Goal: Navigation & Orientation: Find specific page/section

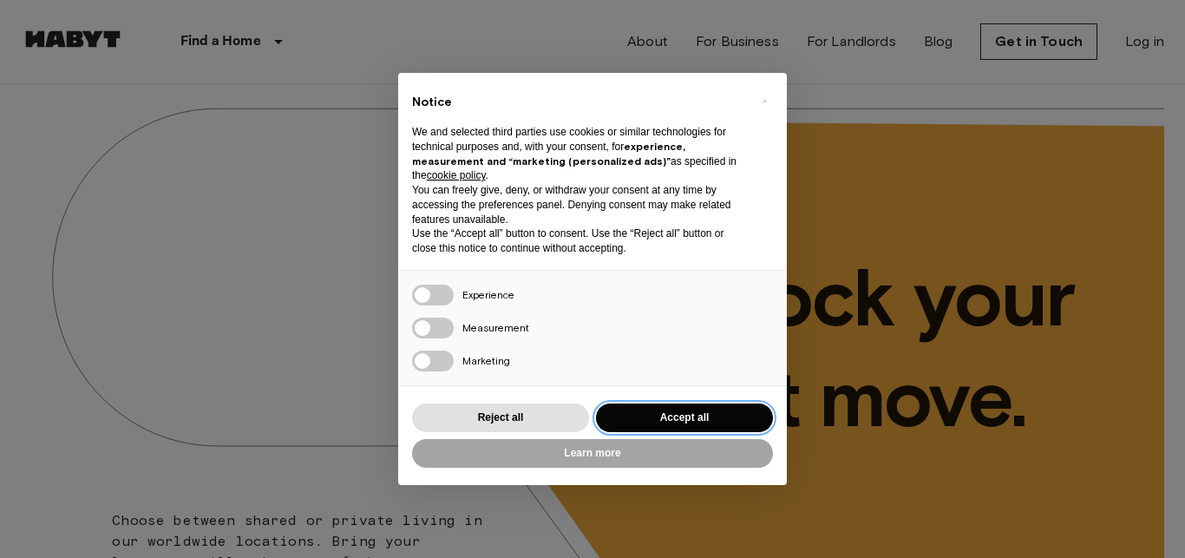
click at [632, 422] on button "Accept all" at bounding box center [684, 417] width 177 height 29
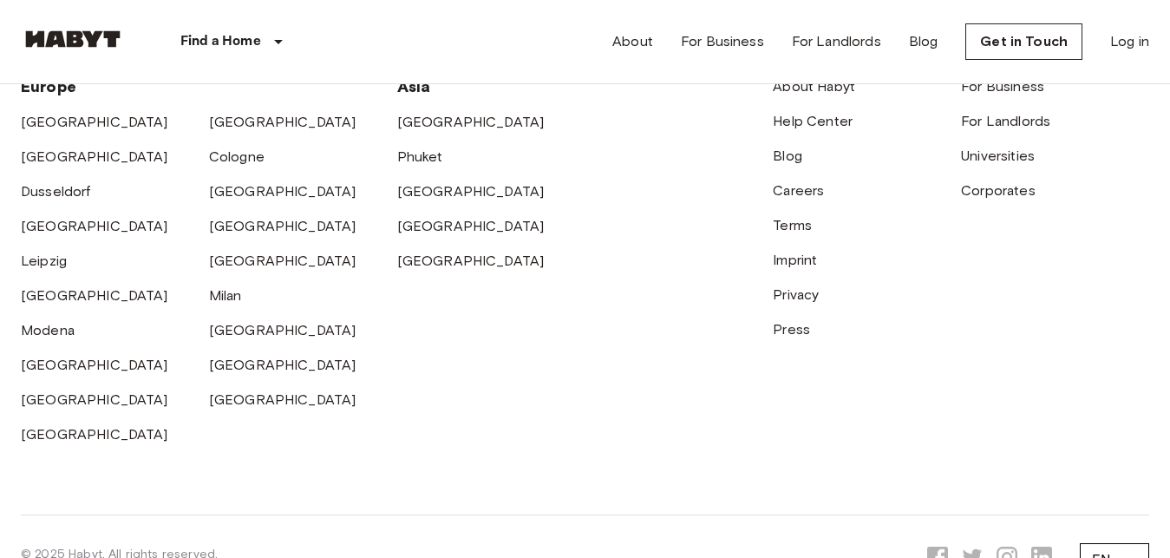
scroll to position [4513, 0]
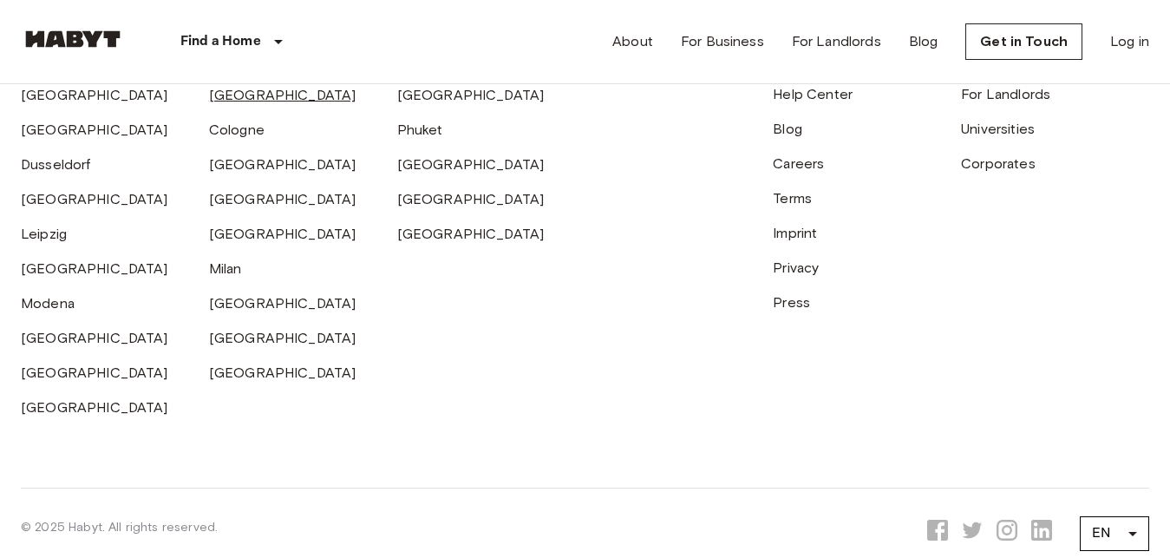
click at [215, 103] on link "[GEOGRAPHIC_DATA]" at bounding box center [282, 95] width 147 height 16
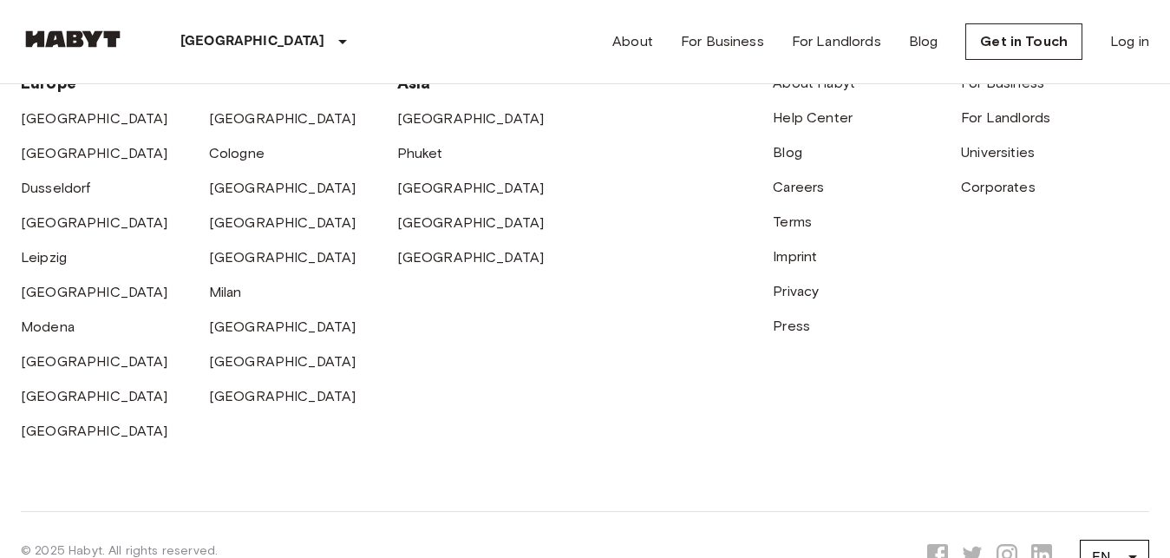
scroll to position [2474, 0]
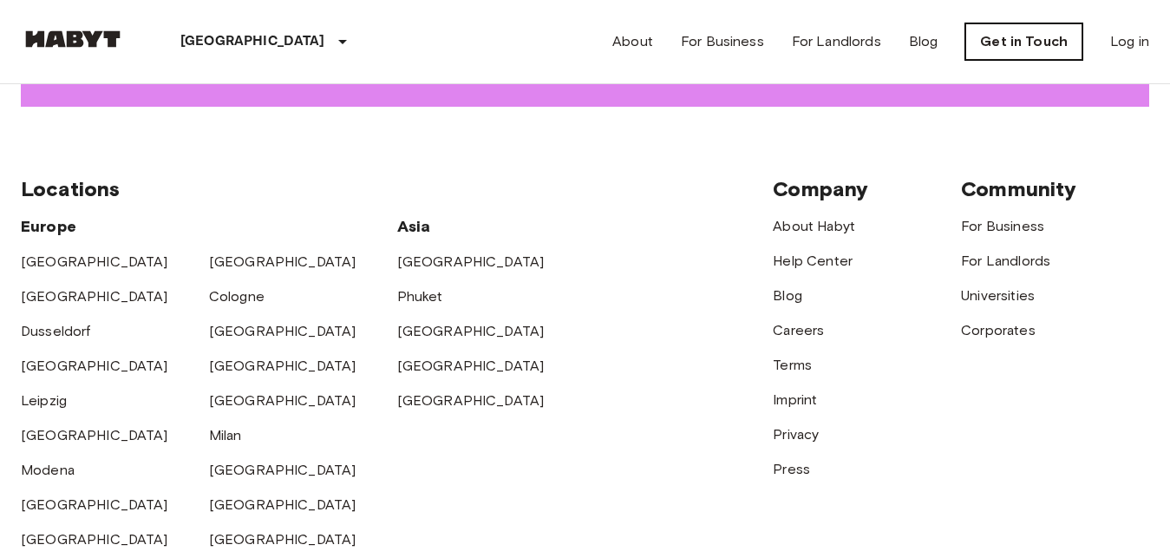
click at [1033, 40] on link "Get in Touch" at bounding box center [1024, 41] width 117 height 36
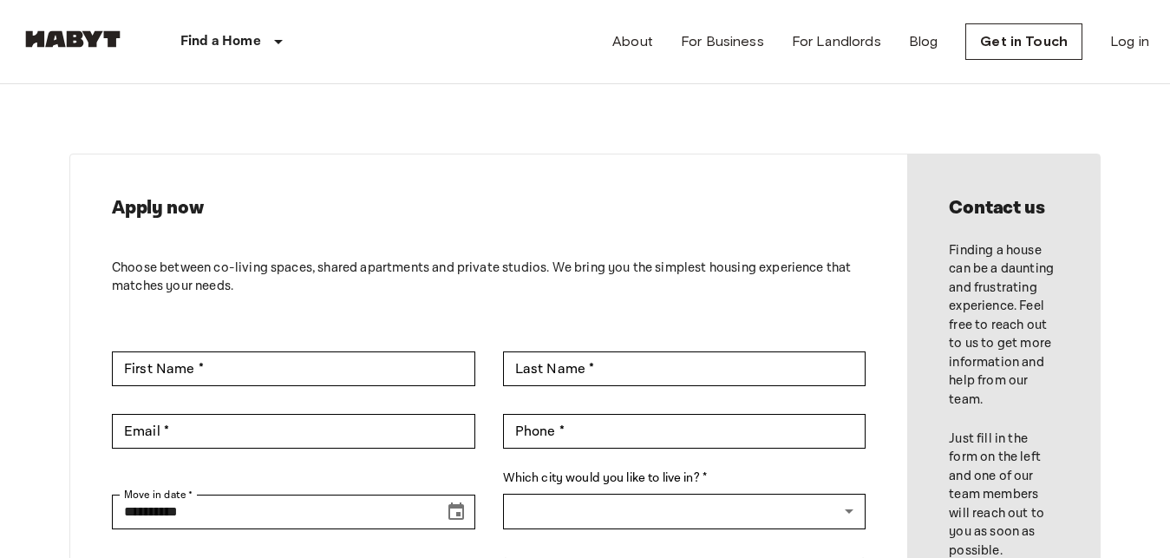
click at [678, 30] on div "About For Business For Landlords Blog Get in Touch Log in" at bounding box center [881, 41] width 537 height 83
click at [696, 36] on link "For Business" at bounding box center [722, 41] width 83 height 21
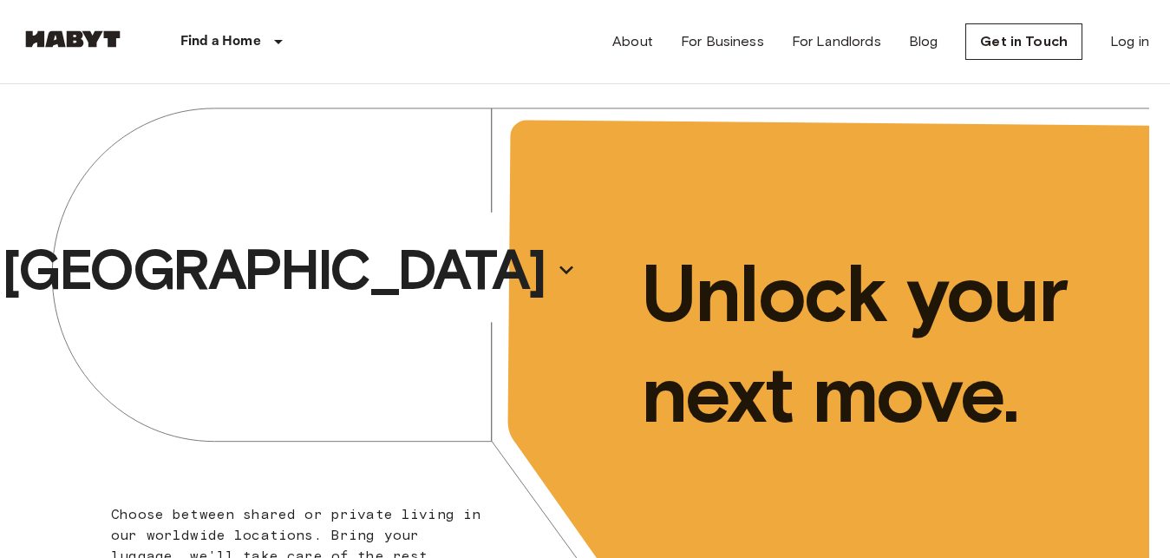
click at [1061, 36] on link "Get in Touch" at bounding box center [1024, 41] width 117 height 36
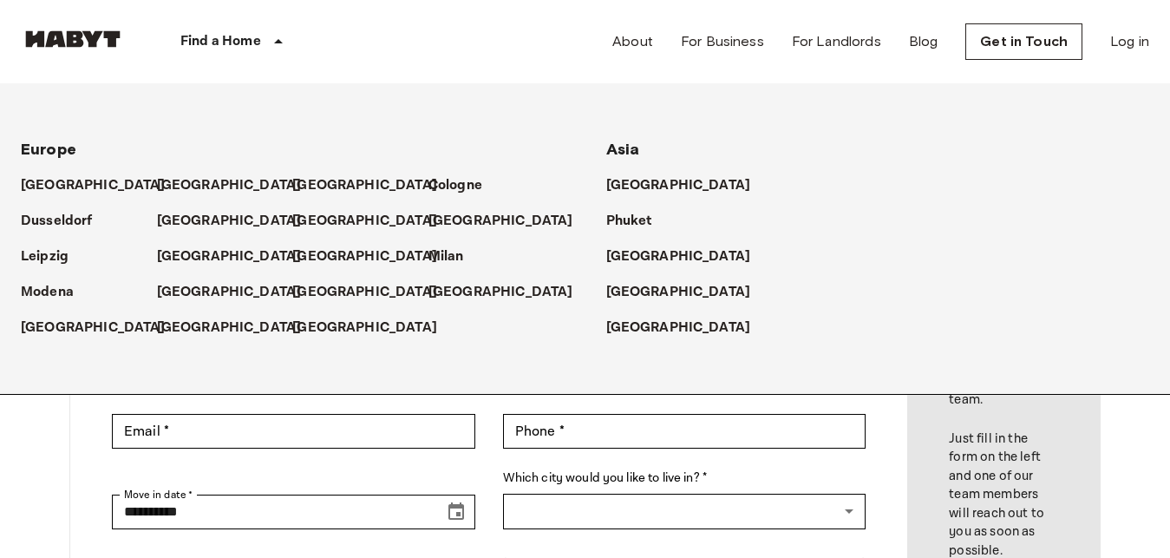
click at [246, 32] on p "Find a Home" at bounding box center [220, 41] width 81 height 21
click at [195, 183] on p "[GEOGRAPHIC_DATA]" at bounding box center [233, 185] width 145 height 21
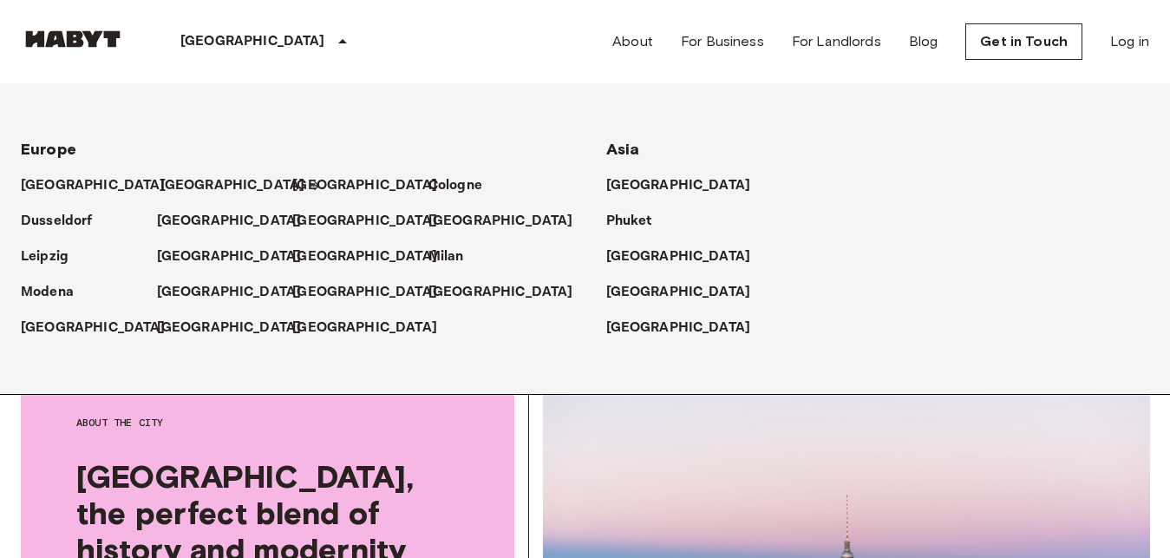
scroll to position [442, 0]
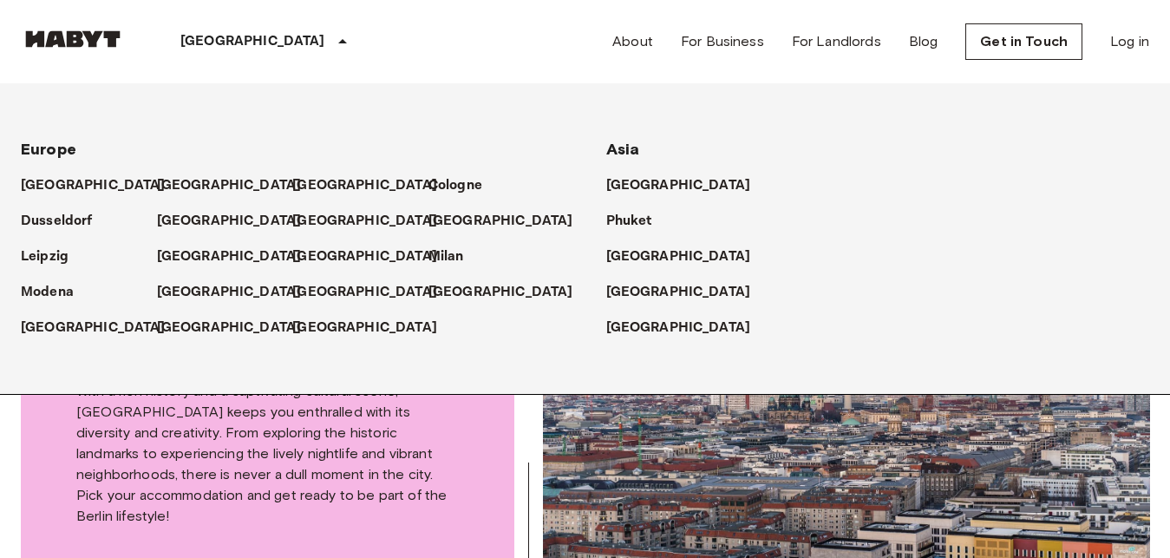
click at [167, 169] on div "[GEOGRAPHIC_DATA]" at bounding box center [225, 179] width 136 height 36
click at [178, 175] on p "[GEOGRAPHIC_DATA]" at bounding box center [233, 185] width 145 height 21
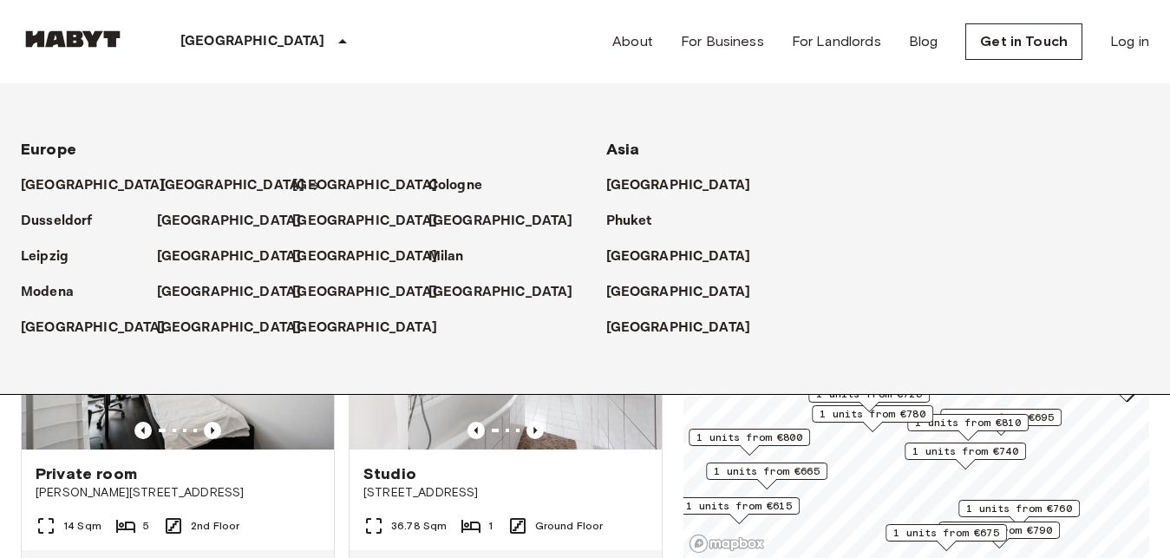
click at [181, 185] on p "[GEOGRAPHIC_DATA]" at bounding box center [233, 185] width 145 height 21
click at [182, 185] on p "[GEOGRAPHIC_DATA]" at bounding box center [233, 185] width 145 height 21
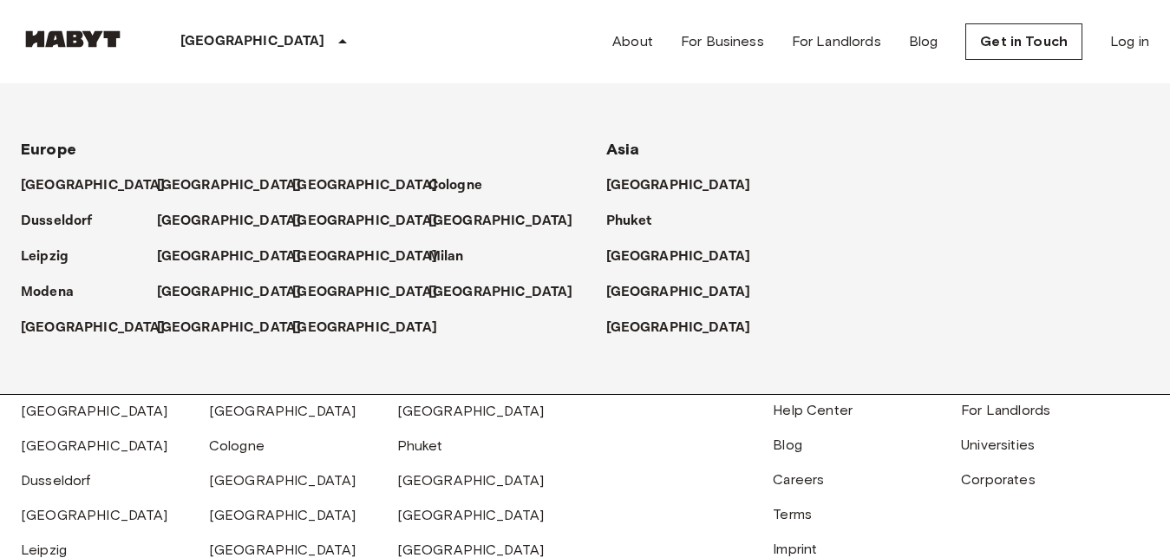
scroll to position [2209, 0]
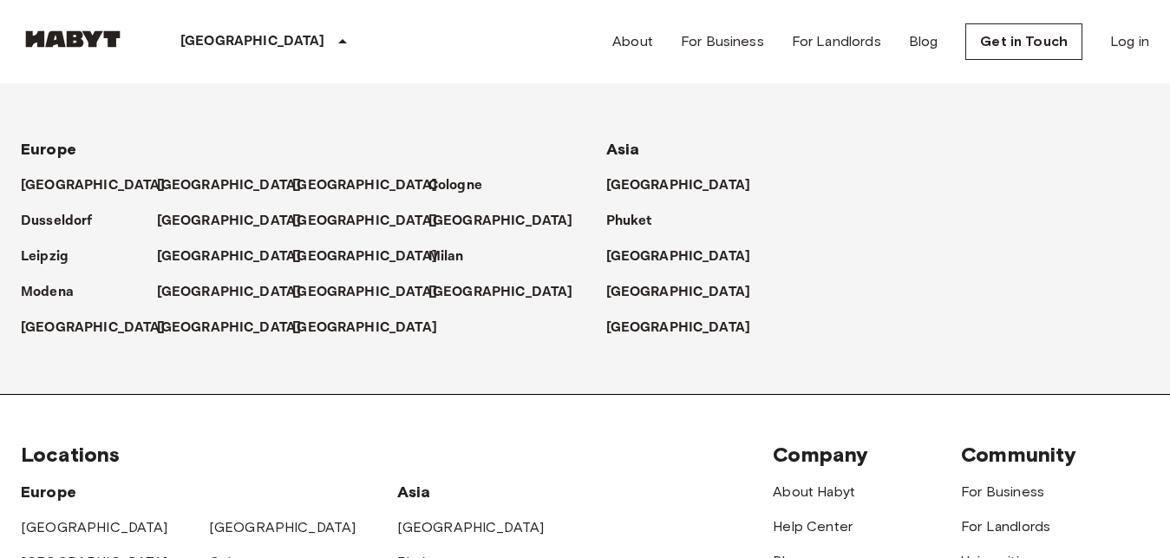
click at [231, 538] on div "Cologne" at bounding box center [303, 555] width 188 height 35
click at [232, 519] on link "[GEOGRAPHIC_DATA]" at bounding box center [282, 527] width 147 height 16
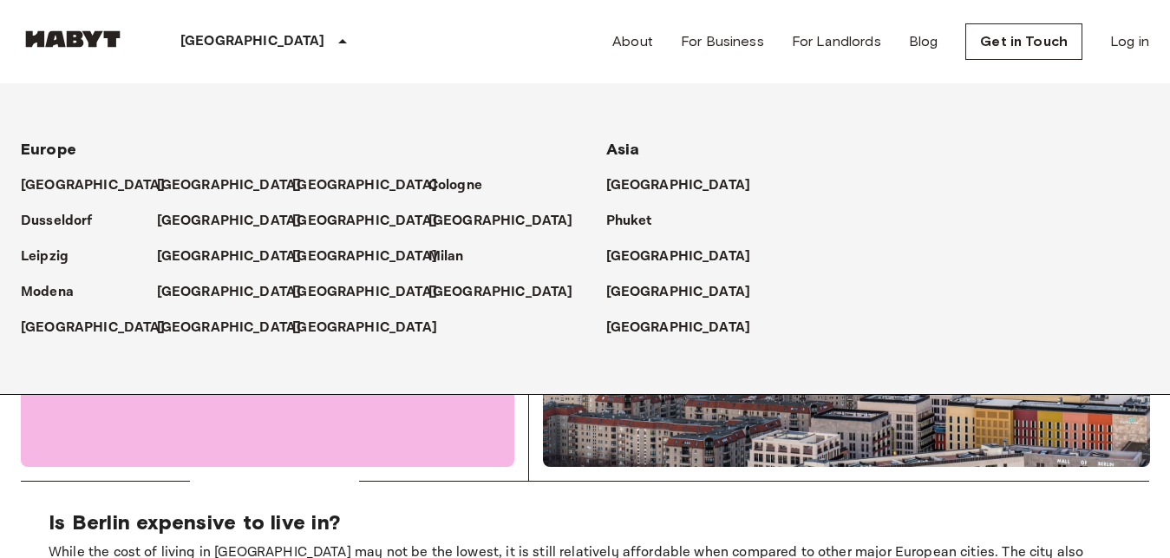
scroll to position [442, 0]
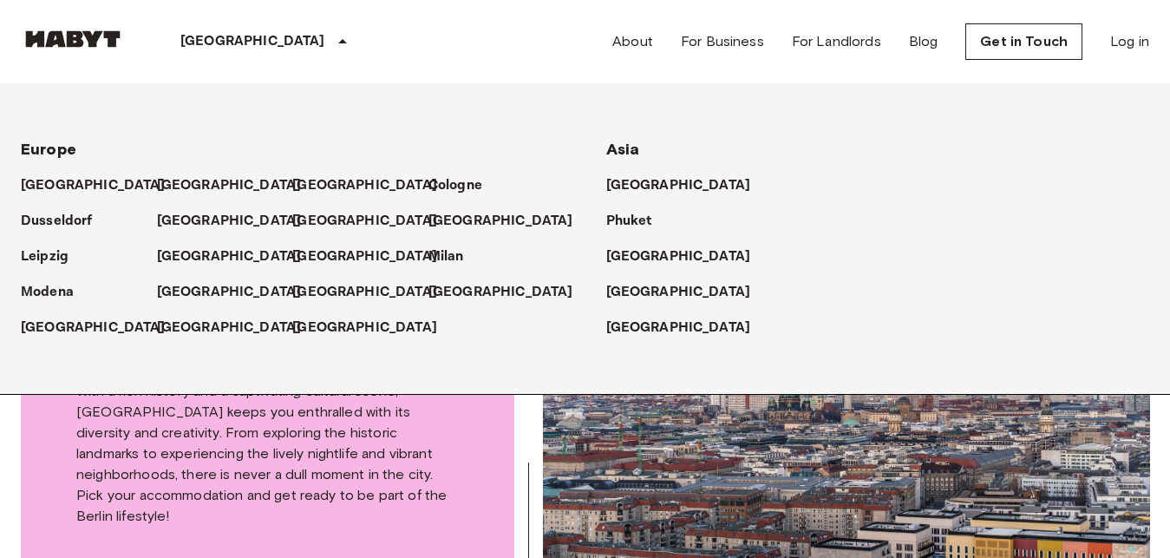
click at [783, 329] on div "[GEOGRAPHIC_DATA]" at bounding box center [878, 321] width 544 height 36
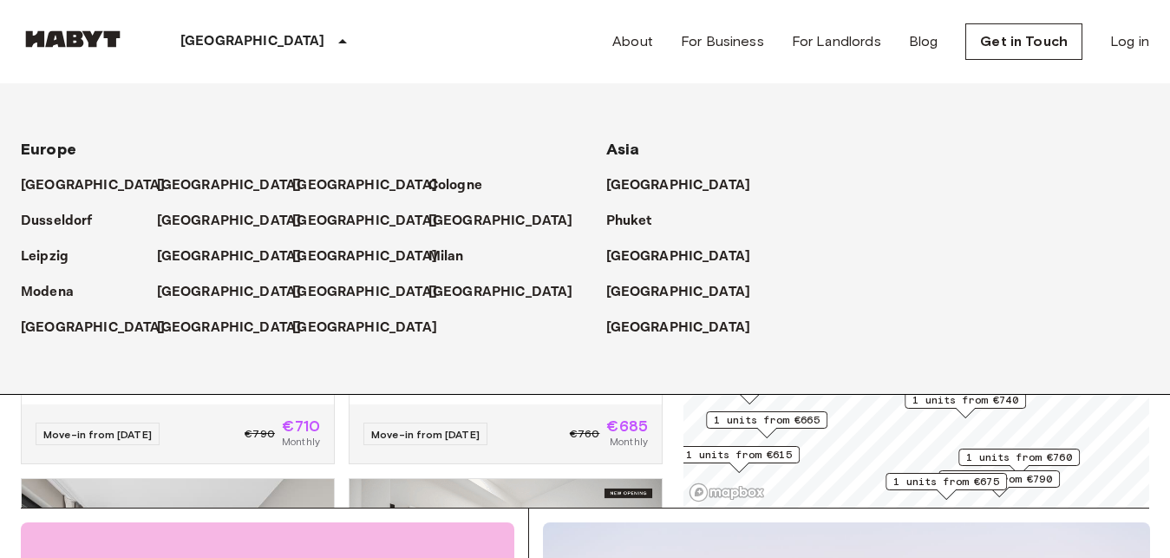
scroll to position [0, 0]
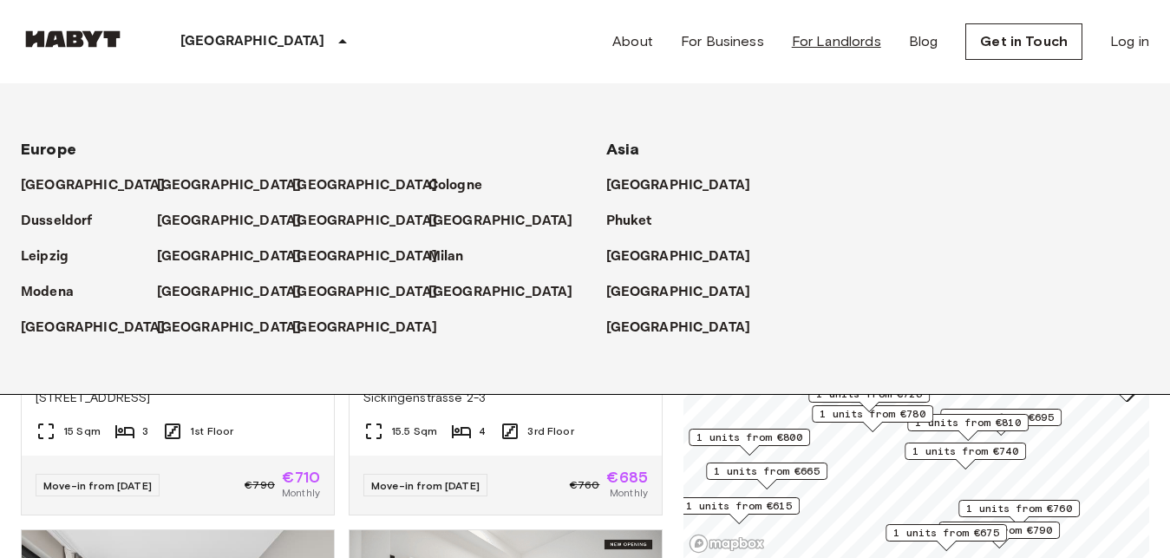
click at [872, 47] on link "For Landlords" at bounding box center [836, 41] width 89 height 21
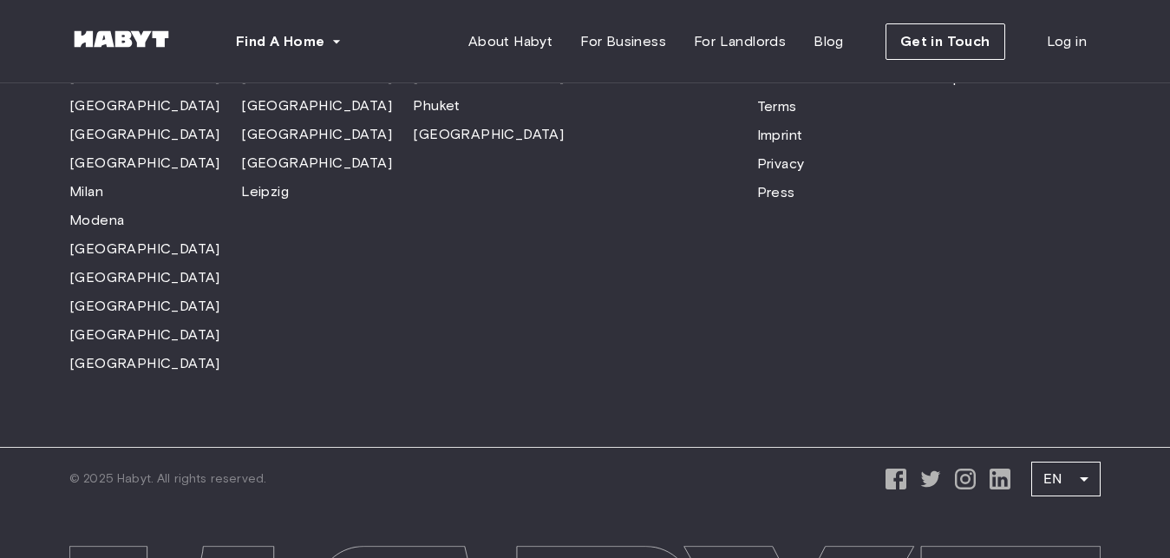
scroll to position [5372, 0]
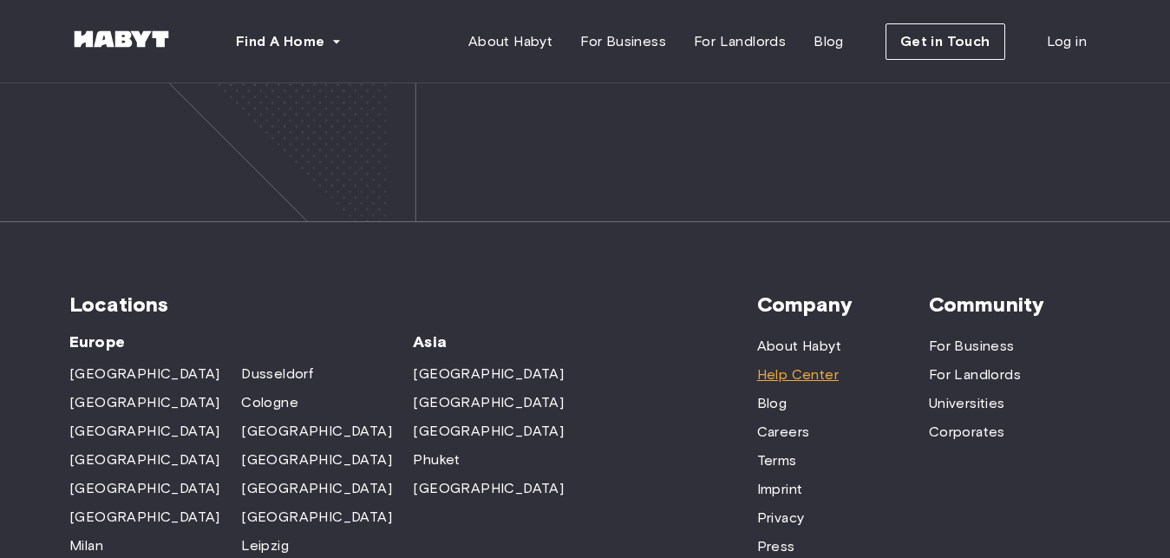
click at [767, 364] on span "Help Center" at bounding box center [798, 374] width 82 height 21
